Goal: Task Accomplishment & Management: Manage account settings

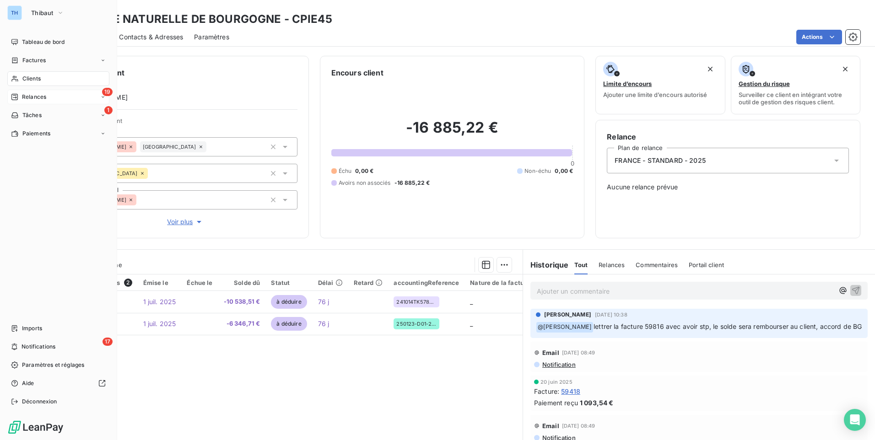
drag, startPoint x: 0, startPoint y: 0, endPoint x: 21, endPoint y: 95, distance: 97.4
click at [21, 95] on div "Relances" at bounding box center [28, 97] width 35 height 8
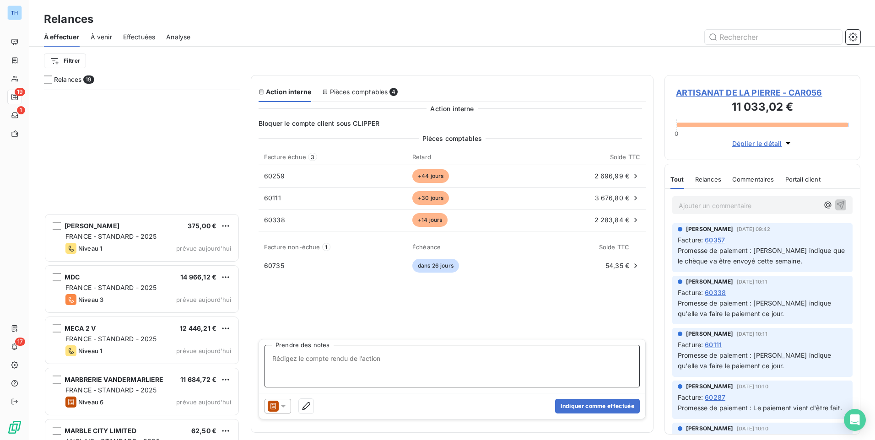
scroll to position [623, 0]
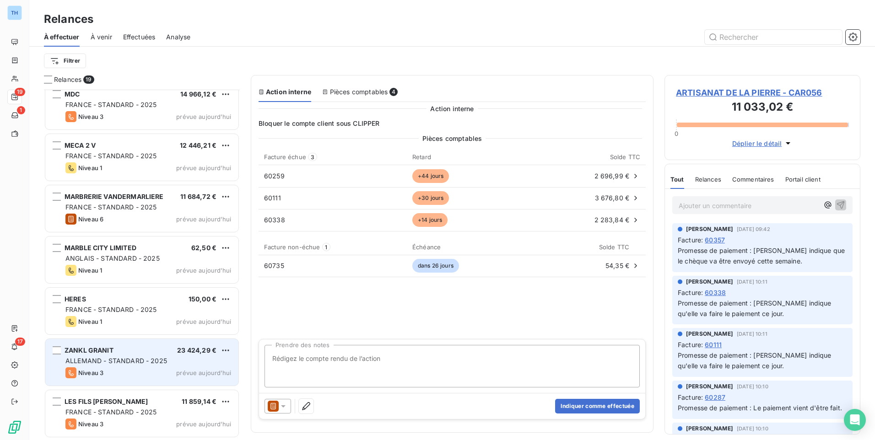
click at [157, 370] on div "Niveau 3 prévue [DATE]" at bounding box center [148, 372] width 166 height 11
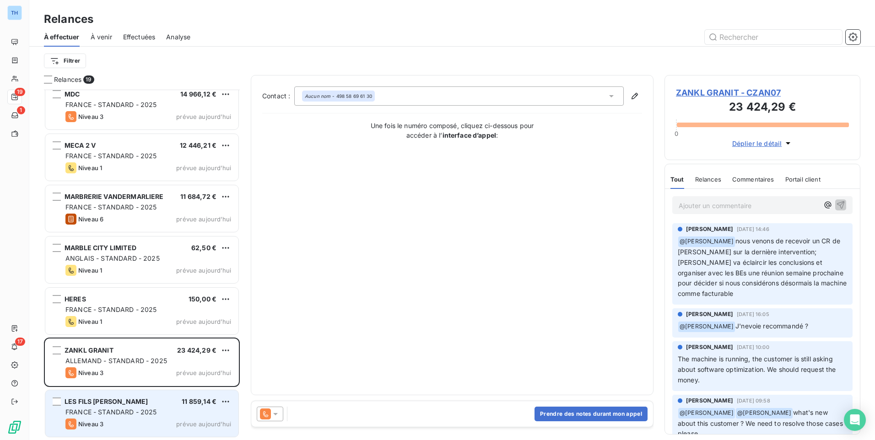
click at [157, 417] on div "LES FILS [PERSON_NAME] 11 859,14 € [GEOGRAPHIC_DATA] - STANDARD - 2025 Niveau 3…" at bounding box center [141, 413] width 193 height 47
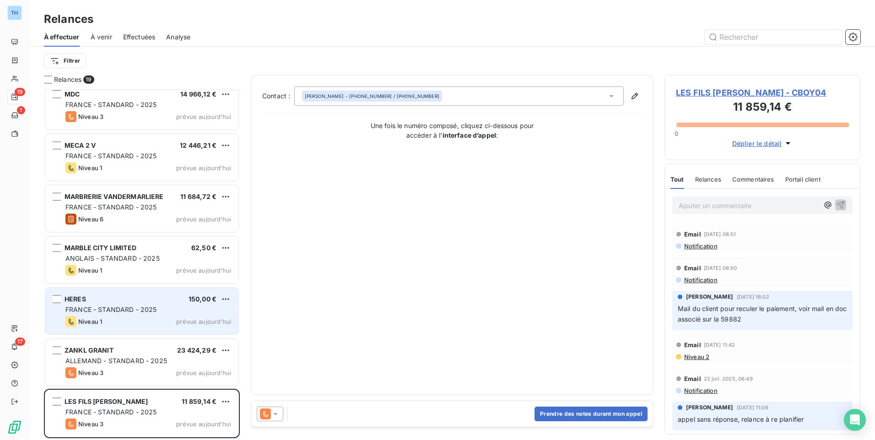
click at [126, 290] on div "HERES 150,00 € FRANCE - STANDARD - 2025 Niveau 1 prévue [DATE]" at bounding box center [141, 311] width 193 height 47
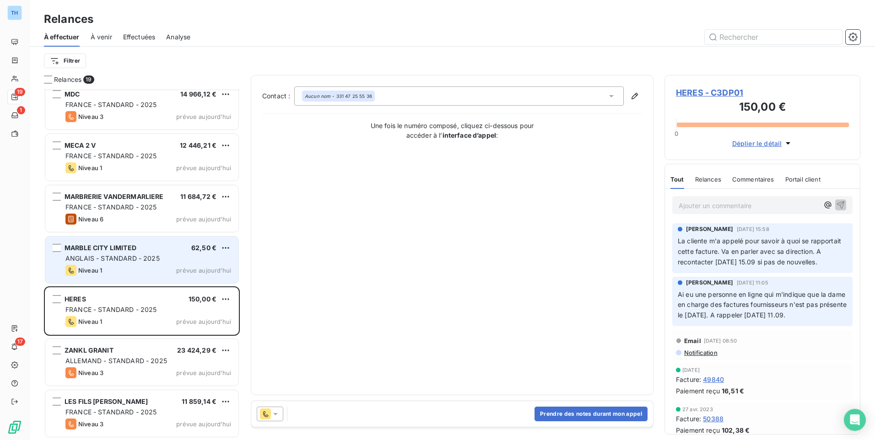
click at [142, 252] on div "MARBLE CITY LIMITED 62,50 € ANGLAIS - STANDARD - 2025 Niveau 1 prévue [DATE]" at bounding box center [141, 259] width 193 height 47
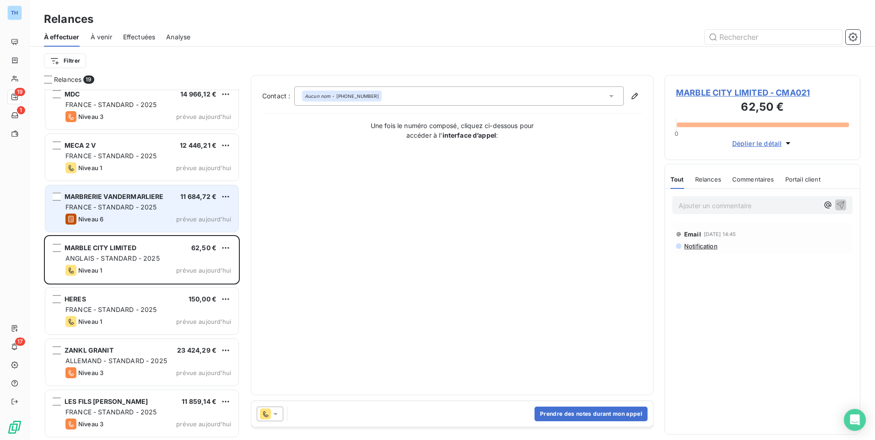
click at [140, 202] on div "MARBRERIE VANDERMARLIERE 11 684,72 € FRANCE - STANDARD - 2025 Niveau 6 prévue […" at bounding box center [141, 208] width 193 height 47
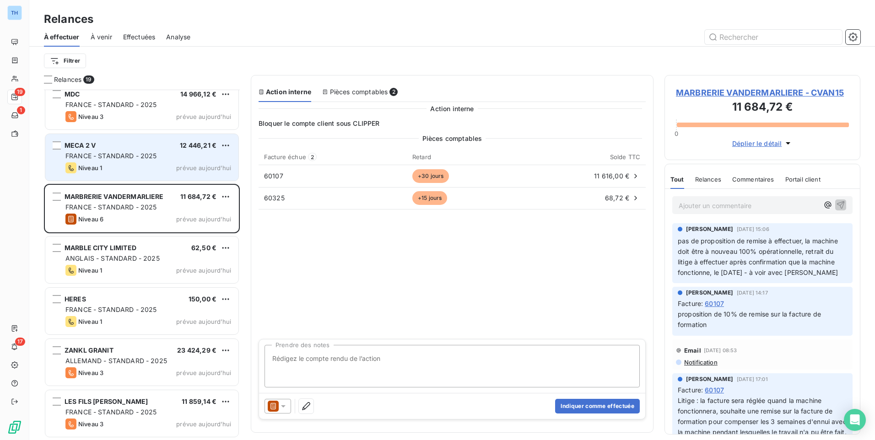
click at [140, 164] on div "Niveau 1 prévue [DATE]" at bounding box center [148, 167] width 166 height 11
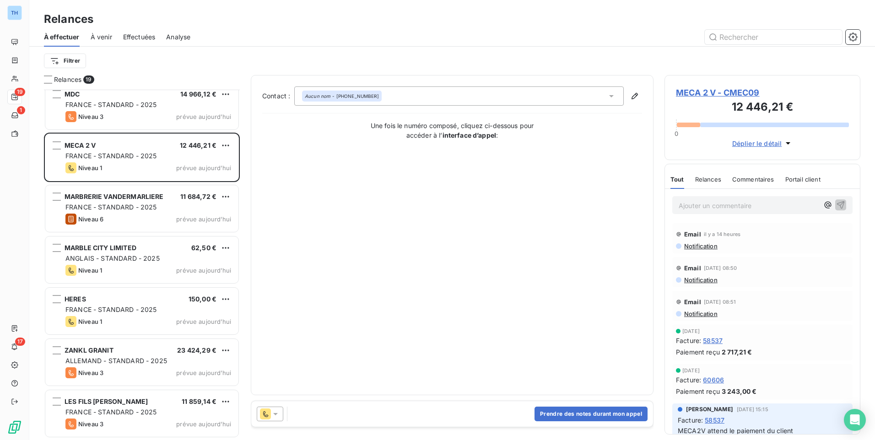
click at [699, 87] on span "MECA 2 V - CMEC09" at bounding box center [762, 92] width 173 height 12
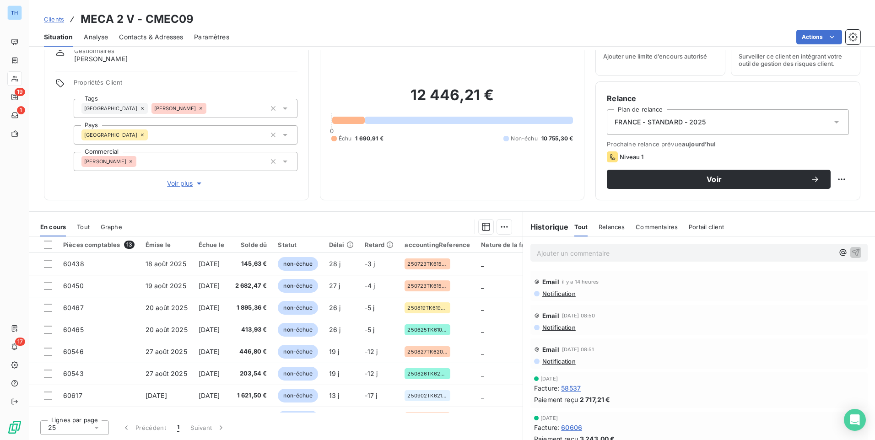
scroll to position [130, 0]
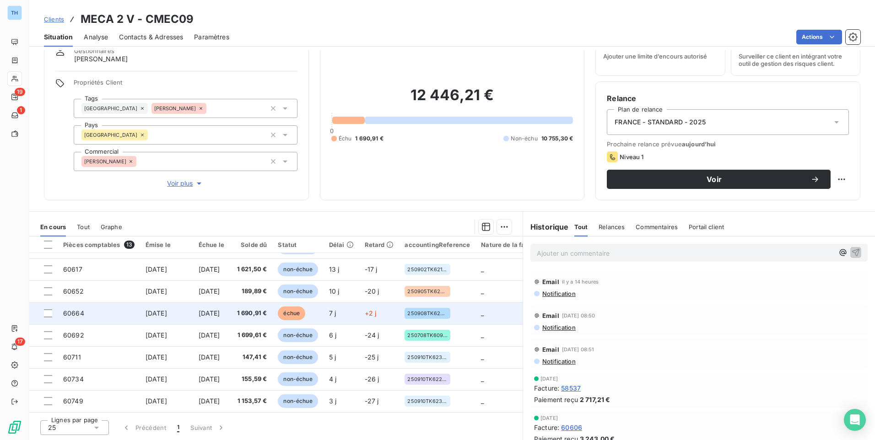
click at [220, 312] on span "[DATE]" at bounding box center [209, 313] width 21 height 8
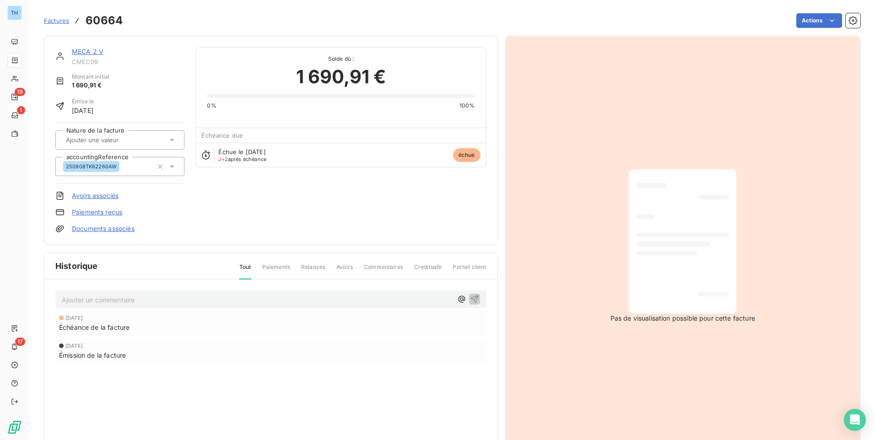
click at [88, 48] on link "MECA 2 V" at bounding box center [88, 52] width 32 height 8
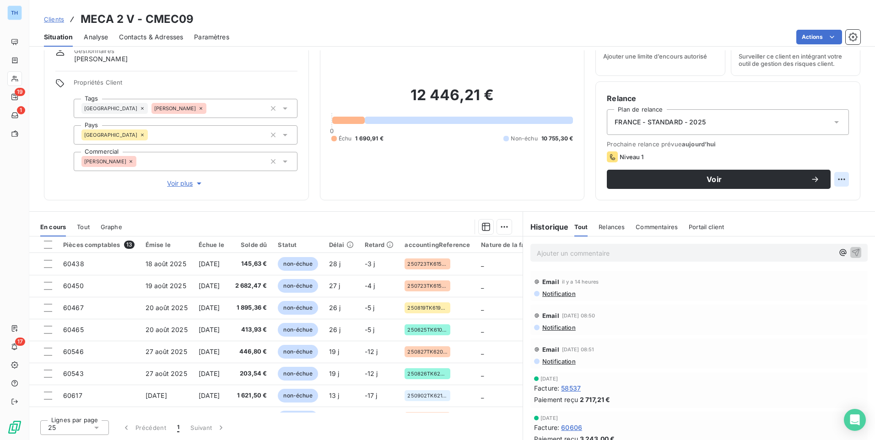
click at [836, 178] on html "TH 19 1 17 Clients MECA 2 V - CMEC09 Situation Analyse Contacts & Adresses Para…" at bounding box center [437, 220] width 875 height 440
click at [816, 204] on div "Replanifier cette action" at bounding box center [797, 199] width 82 height 15
select select "8"
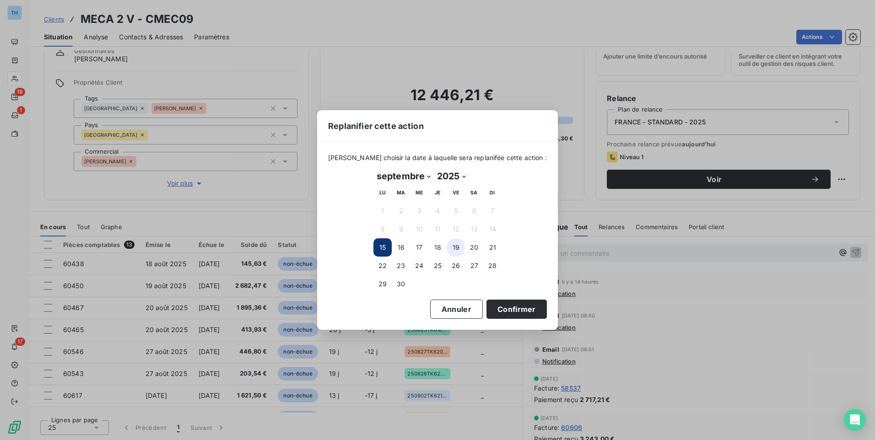
click at [454, 246] on button "19" at bounding box center [455, 247] width 18 height 18
click at [430, 309] on button "Annuler" at bounding box center [456, 309] width 53 height 19
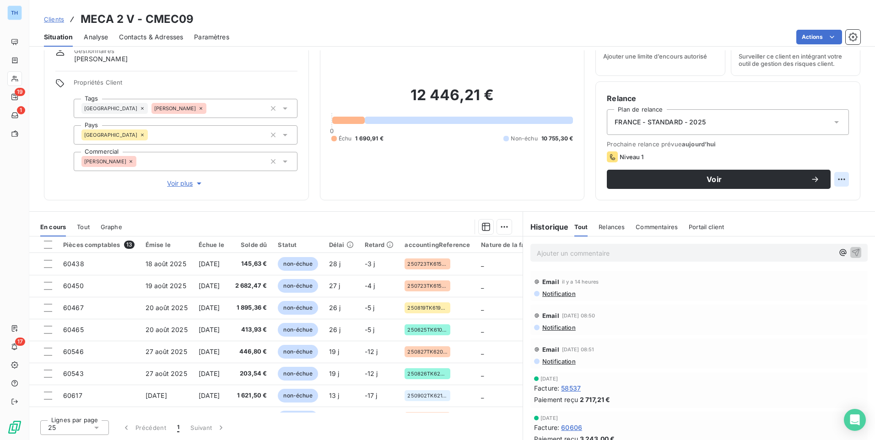
click at [833, 176] on html "TH 19 1 17 Clients MECA 2 V - CMEC09 Situation Analyse Contacts & Adresses Para…" at bounding box center [437, 220] width 875 height 440
click at [811, 202] on div "Replanifier cette action" at bounding box center [797, 199] width 82 height 15
select select "8"
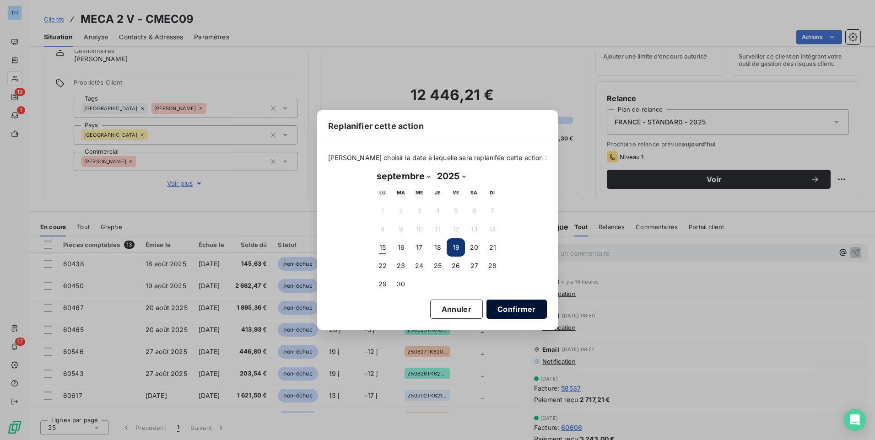
click at [490, 309] on button "Confirmer" at bounding box center [516, 309] width 60 height 19
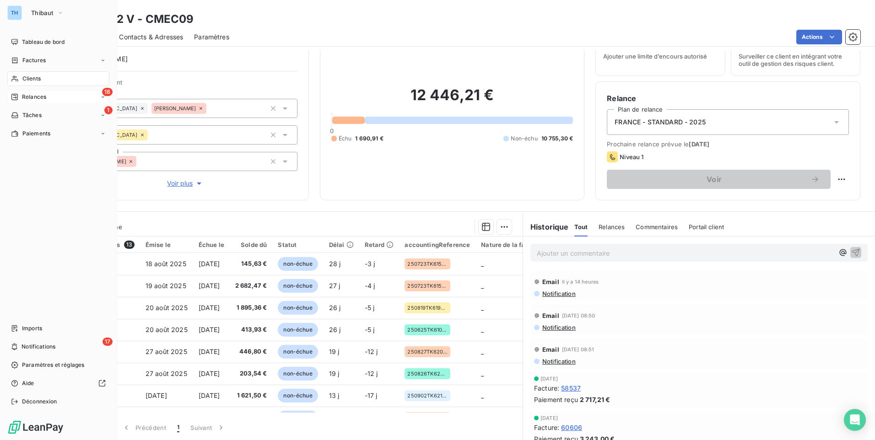
click at [14, 99] on icon at bounding box center [14, 96] width 7 height 7
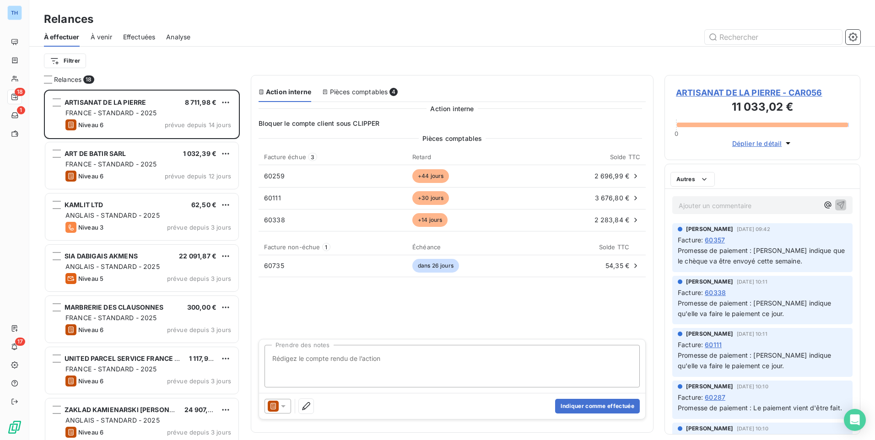
scroll to position [344, 189]
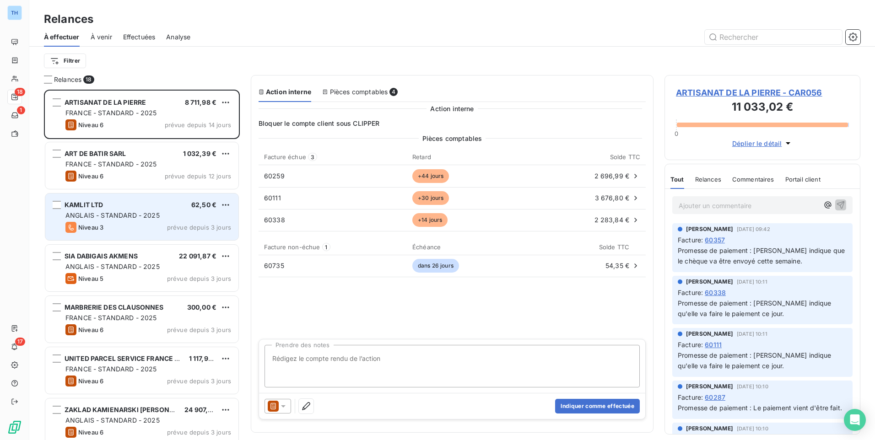
click at [130, 217] on span "ANGLAIS - STANDARD - 2025" at bounding box center [112, 215] width 94 height 8
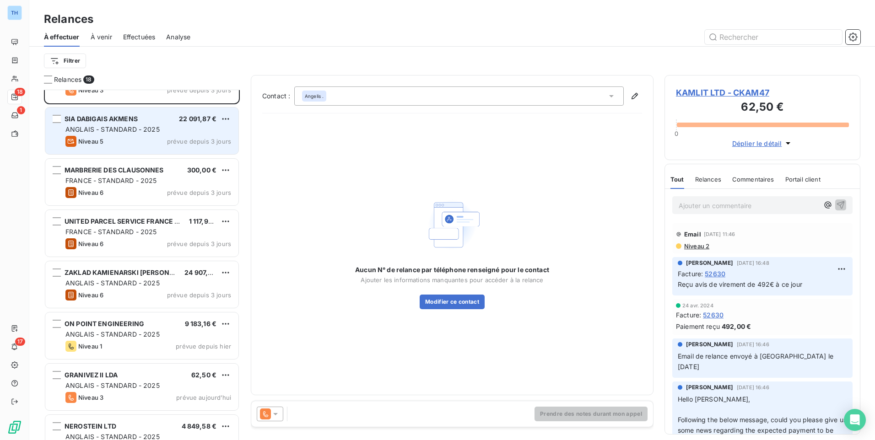
scroll to position [183, 0]
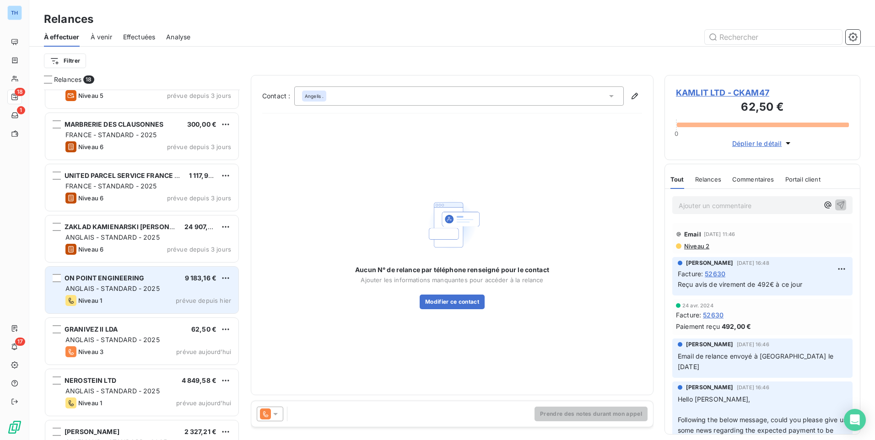
click at [138, 276] on span "ON POINT ENGINEERING" at bounding box center [104, 278] width 80 height 8
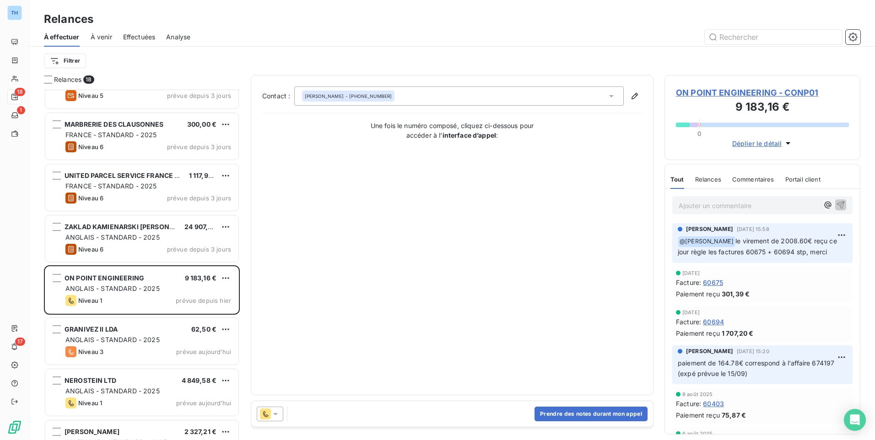
click at [718, 91] on span "ON POINT ENGINEERING - CONP01" at bounding box center [762, 92] width 173 height 12
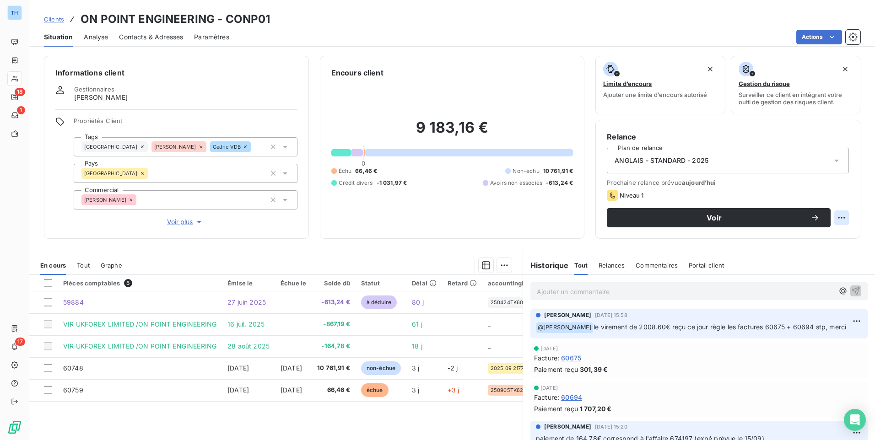
click at [835, 217] on html "TH 18 1 17 Clients ON POINT ENGINEERING - CONP01 Situation Analyse Contacts & A…" at bounding box center [437, 220] width 875 height 440
click at [829, 239] on div "Replanifier cette action" at bounding box center [797, 238] width 82 height 15
select select "8"
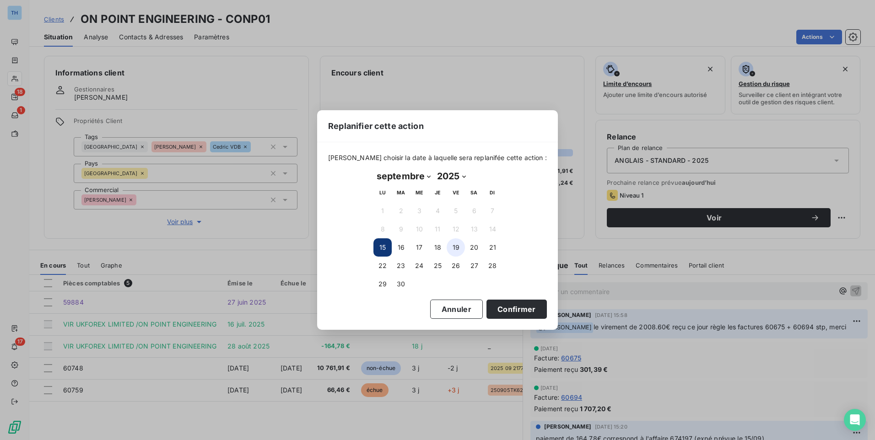
click at [454, 246] on button "19" at bounding box center [455, 247] width 18 height 18
click at [432, 244] on button "18" at bounding box center [437, 247] width 18 height 18
click at [493, 310] on button "Confirmer" at bounding box center [516, 309] width 60 height 19
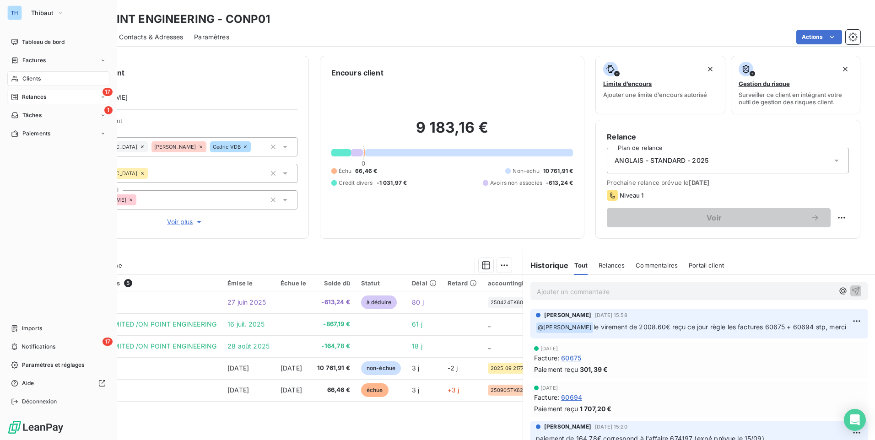
click at [14, 96] on icon at bounding box center [14, 96] width 7 height 7
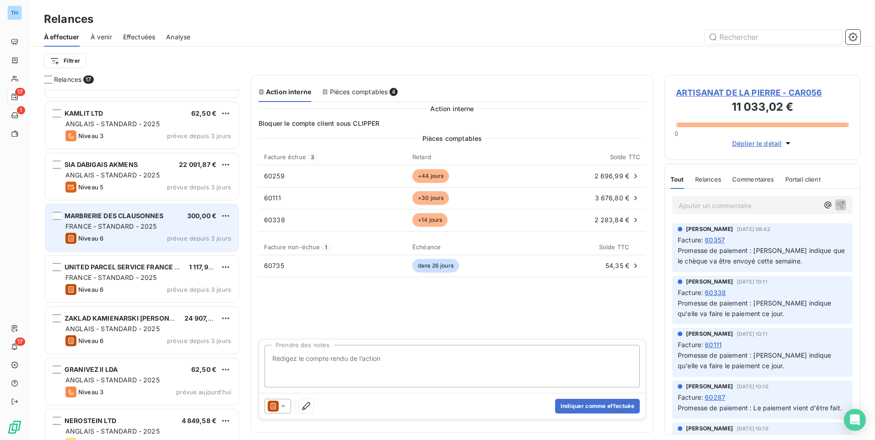
scroll to position [138, 0]
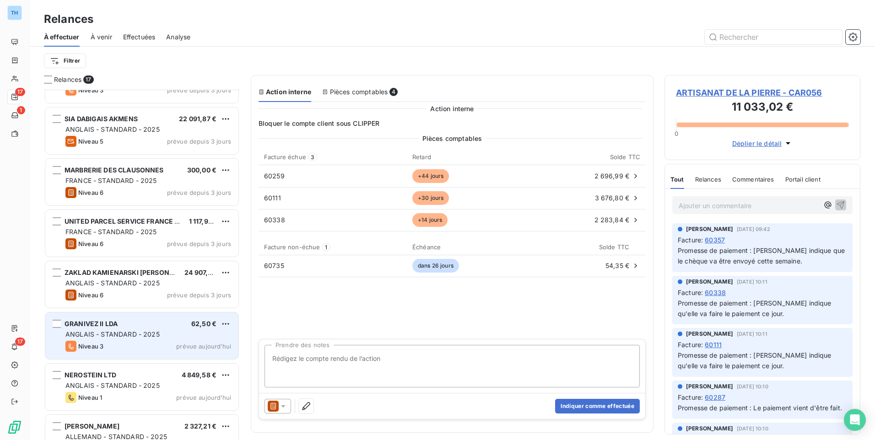
click at [147, 339] on div "GRANIVEZ II LDA 62,50 € ANGLAIS - STANDARD - 2025 Niveau 3 prévue [DATE]" at bounding box center [141, 335] width 193 height 47
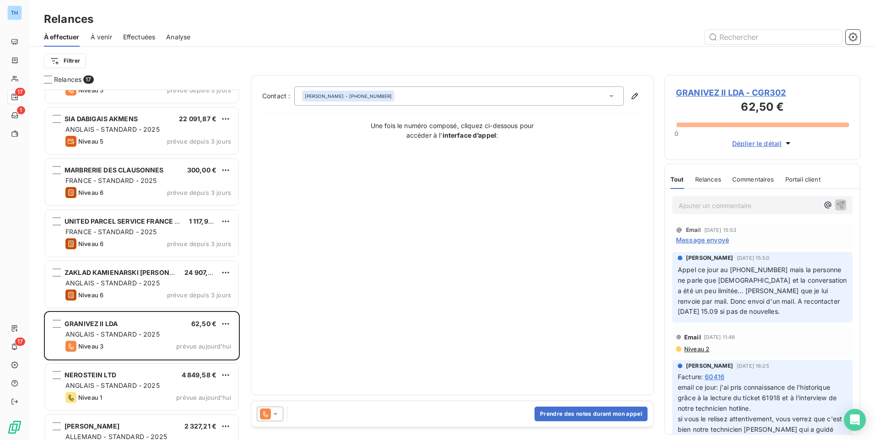
click at [703, 94] on span "GRANIVEZ II LDA - CGR302" at bounding box center [762, 92] width 173 height 12
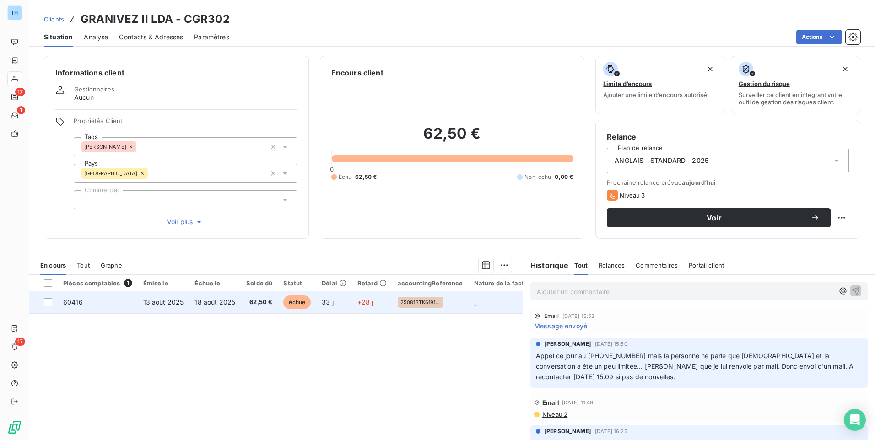
click at [222, 301] on span "18 août 2025" at bounding box center [214, 302] width 41 height 8
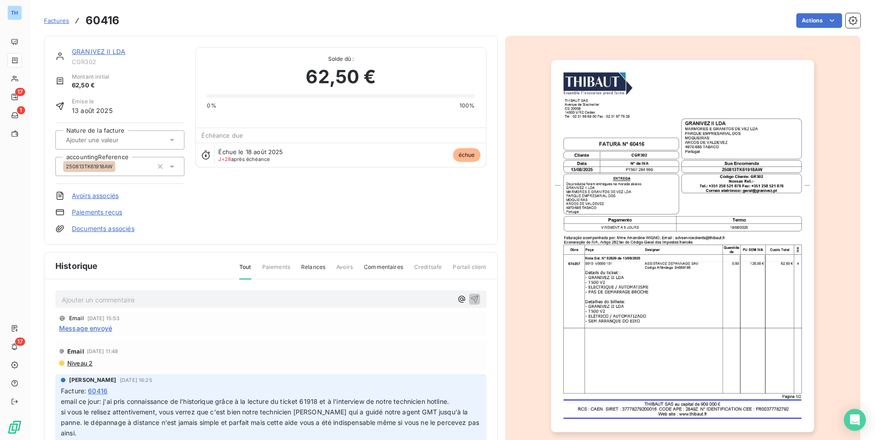
click at [112, 49] on link "GRANIVEZ II LDA" at bounding box center [99, 52] width 54 height 8
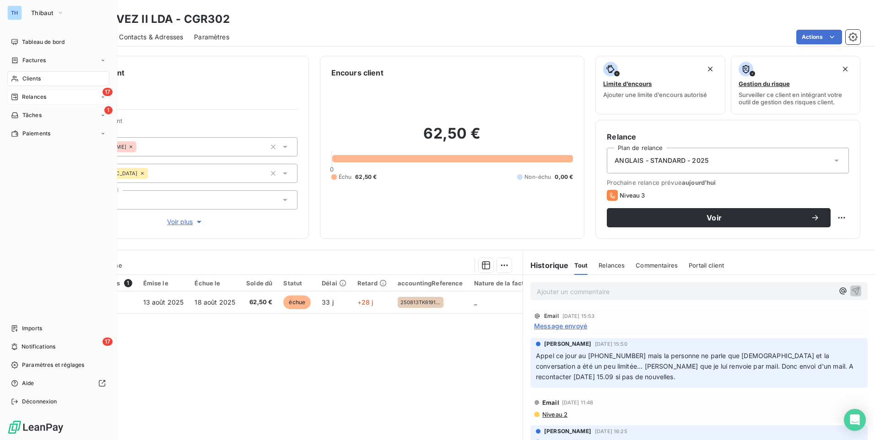
click at [21, 94] on div "Relances" at bounding box center [28, 97] width 35 height 8
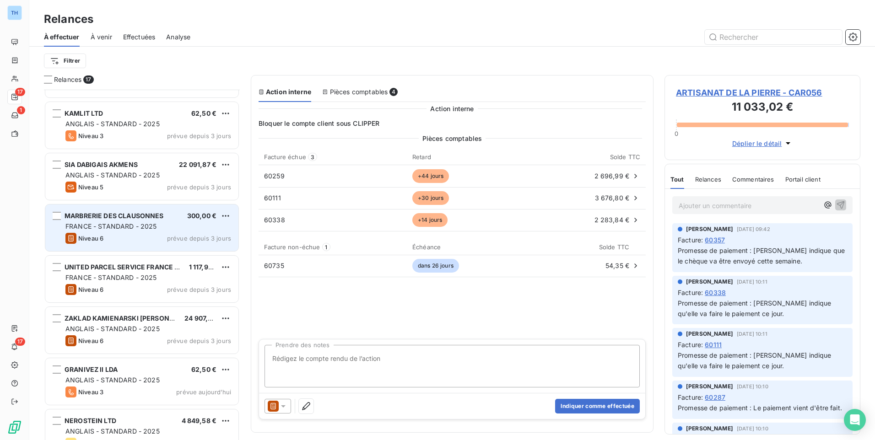
scroll to position [229, 0]
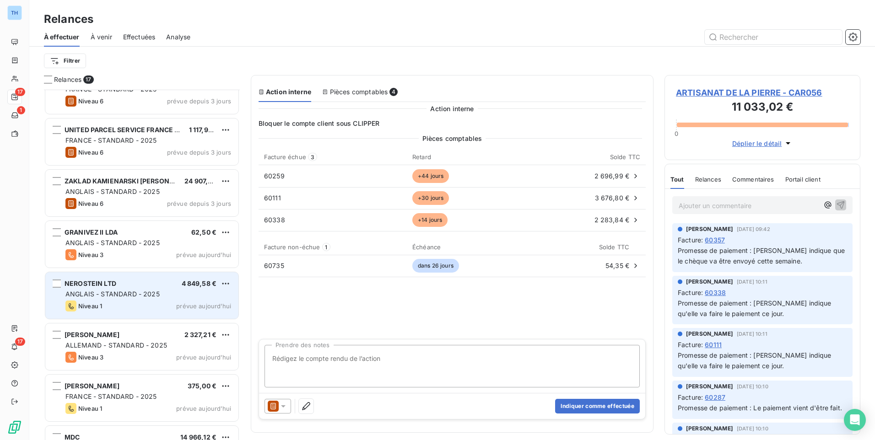
click at [131, 302] on div "Niveau 1 prévue [DATE]" at bounding box center [148, 306] width 166 height 11
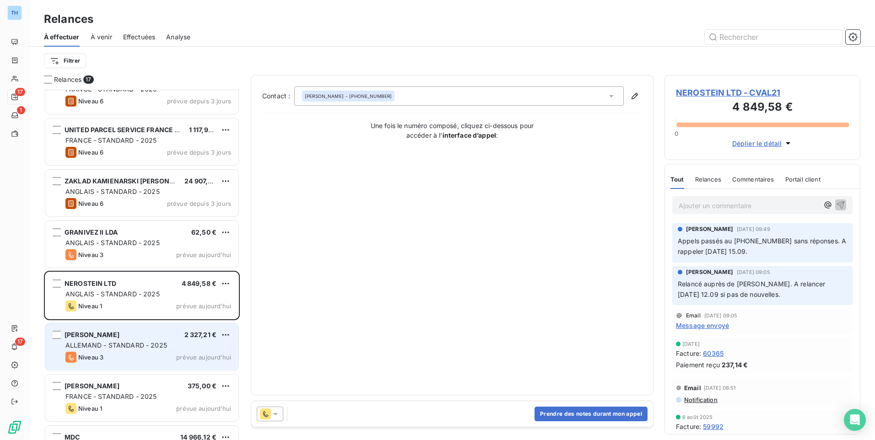
click at [138, 341] on span "ALLEMAND - STANDARD - 2025" at bounding box center [116, 345] width 102 height 8
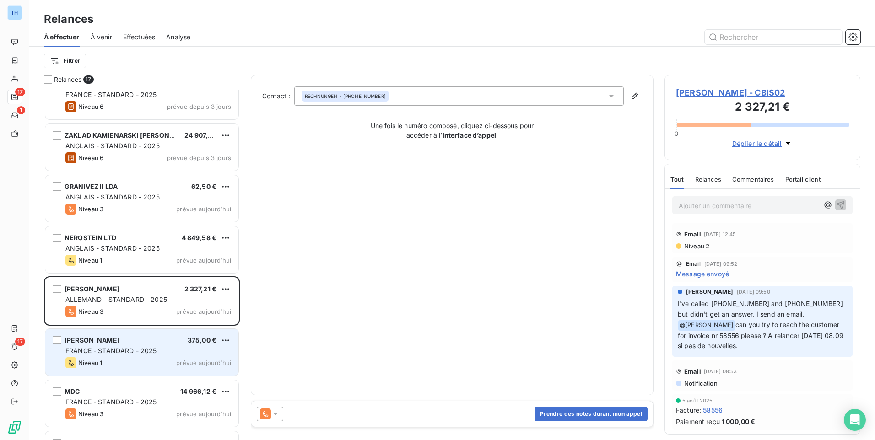
scroll to position [321, 0]
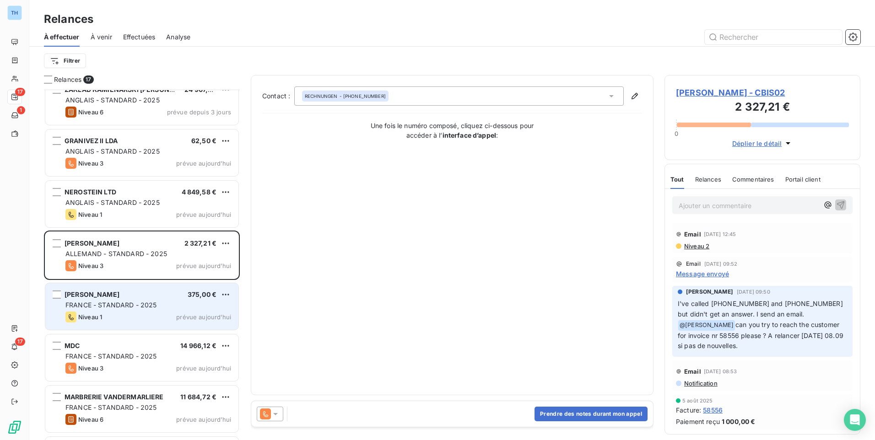
click at [129, 313] on div "Niveau 1 prévue [DATE]" at bounding box center [148, 317] width 166 height 11
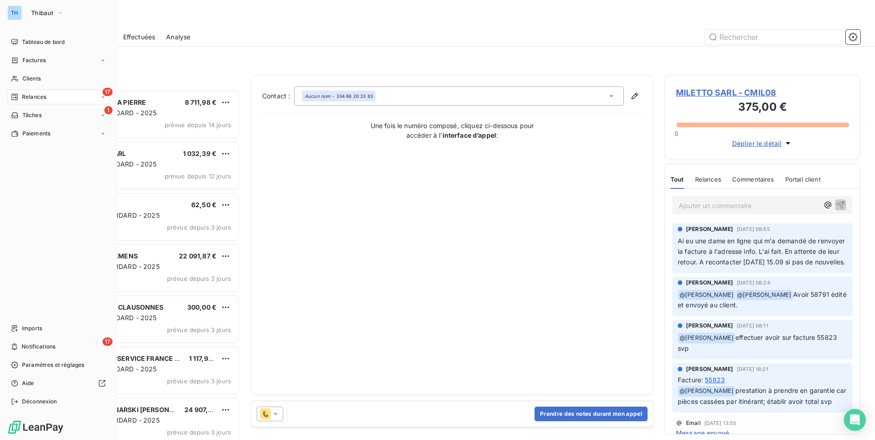
click at [23, 11] on div "TH Thibaut" at bounding box center [58, 12] width 102 height 15
click at [55, 18] on button "Thibaut" at bounding box center [48, 12] width 44 height 15
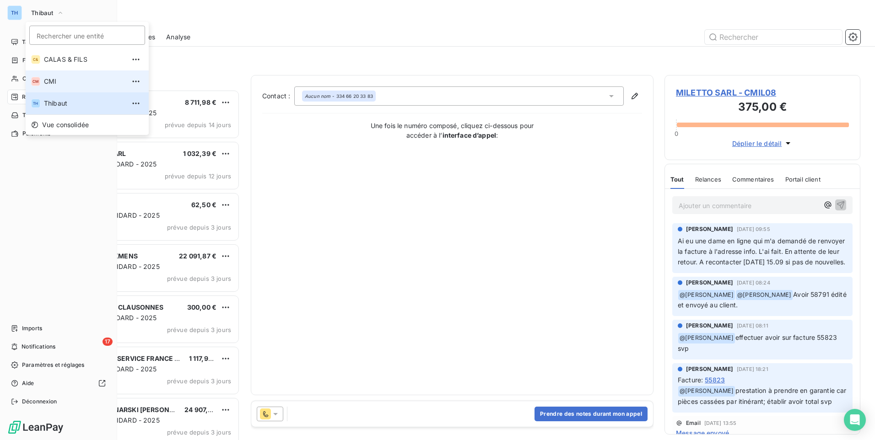
click at [52, 78] on span "CMI" at bounding box center [84, 81] width 81 height 9
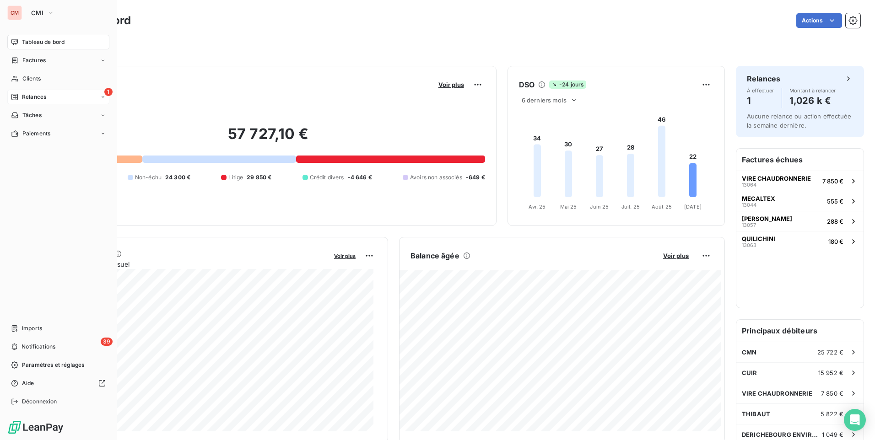
click at [20, 95] on div "Relances" at bounding box center [28, 97] width 35 height 8
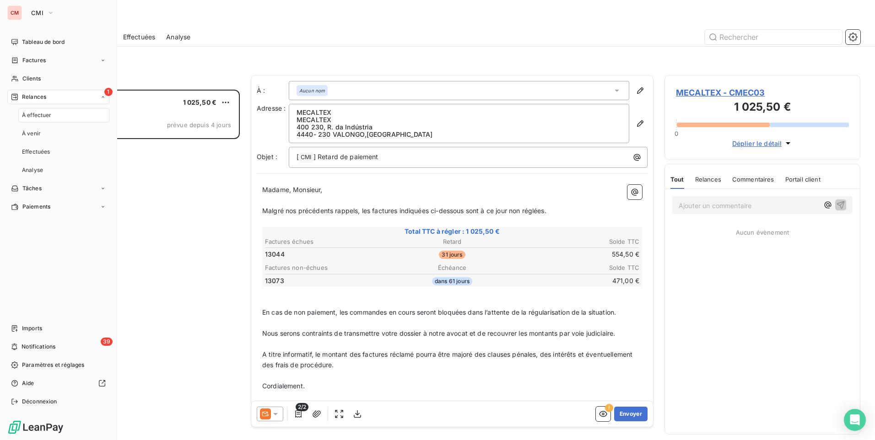
scroll to position [344, 189]
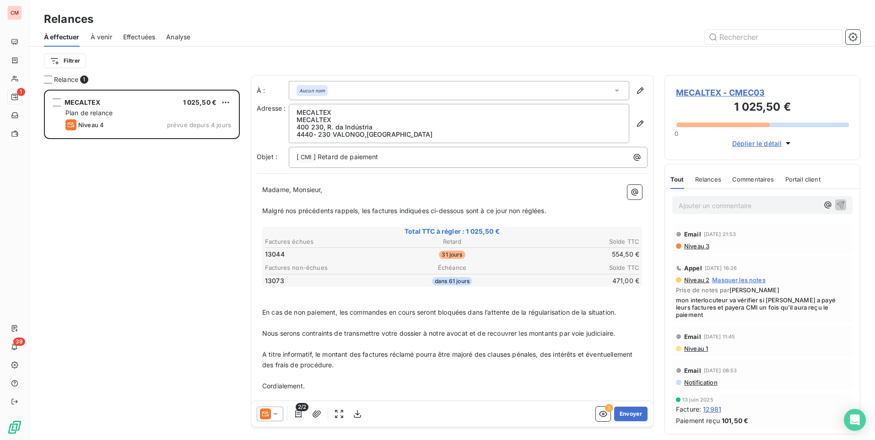
click at [708, 93] on span "MECALTEX - CMEC03" at bounding box center [762, 92] width 173 height 12
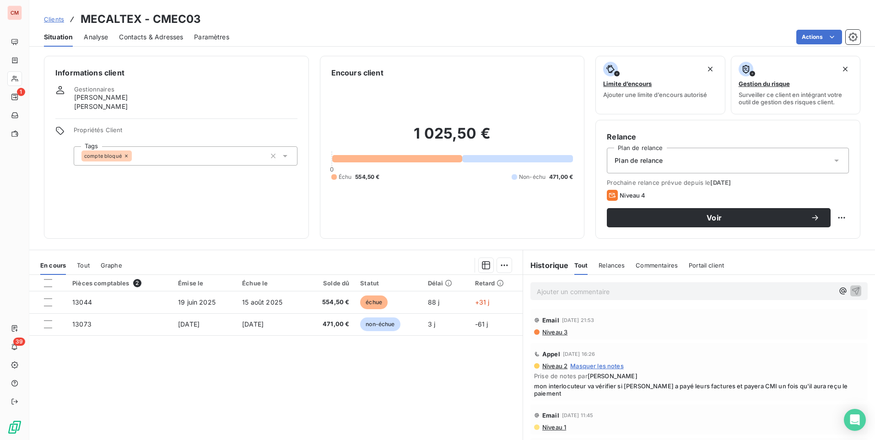
scroll to position [38, 0]
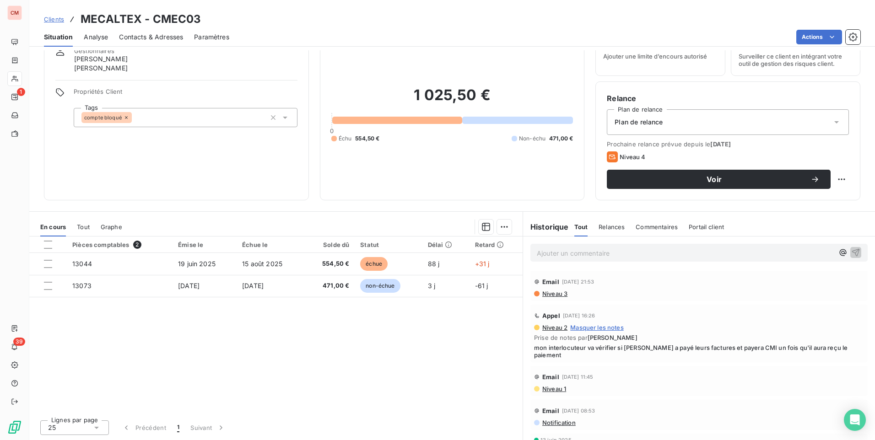
click at [565, 253] on p "Ajouter un commentaire ﻿" at bounding box center [685, 252] width 297 height 11
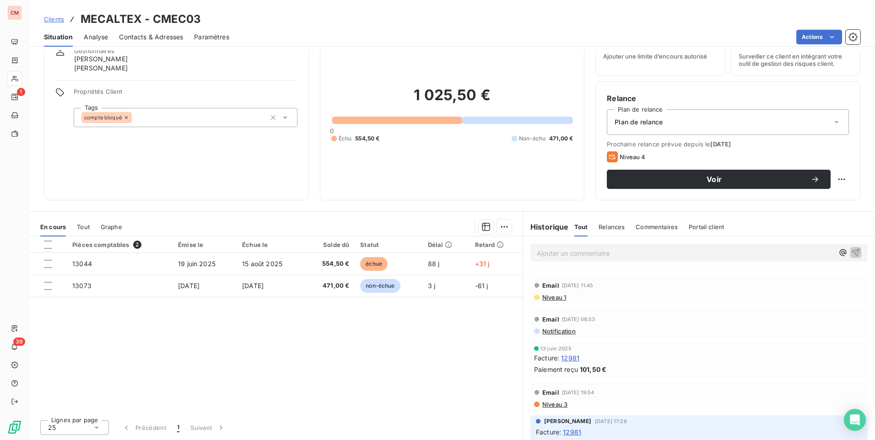
scroll to position [0, 0]
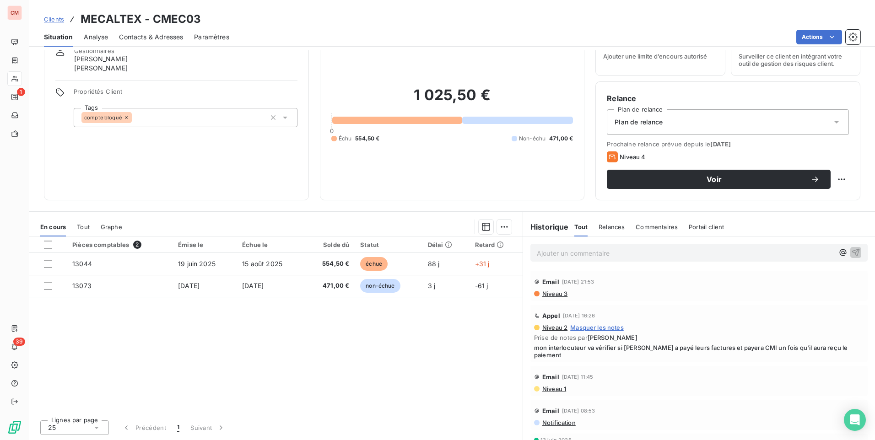
click at [554, 255] on p "Ajouter un commentaire ﻿" at bounding box center [685, 252] width 297 height 11
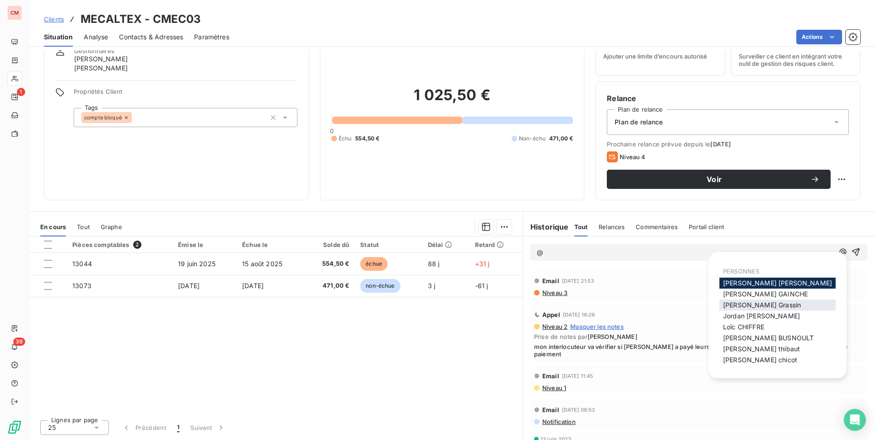
click at [747, 307] on span "[PERSON_NAME]" at bounding box center [762, 305] width 78 height 8
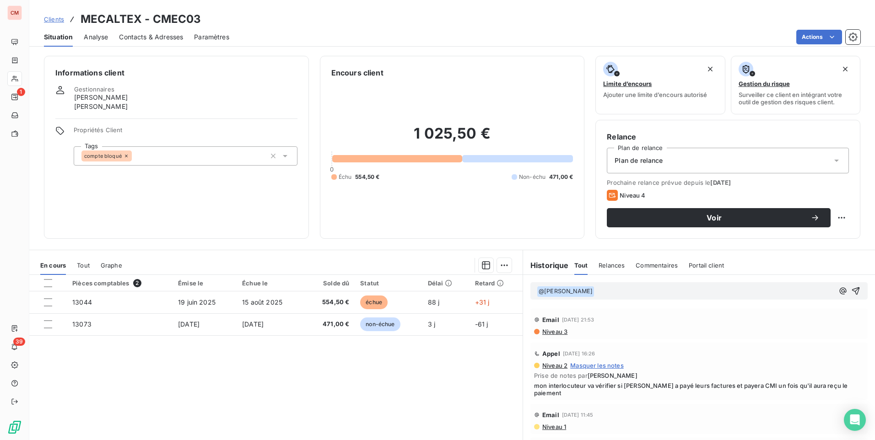
click at [605, 293] on p "﻿ @ [PERSON_NAME] ﻿ ﻿" at bounding box center [685, 291] width 297 height 11
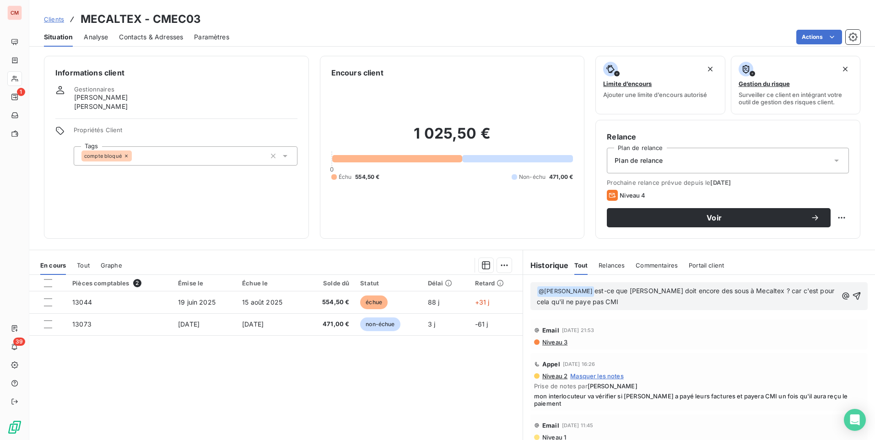
click at [668, 304] on p "﻿ @ [PERSON_NAME] ﻿ est-ce que [PERSON_NAME] doit encore des sous à Mecaltex ? …" at bounding box center [687, 296] width 301 height 21
